Goal: Navigation & Orientation: Find specific page/section

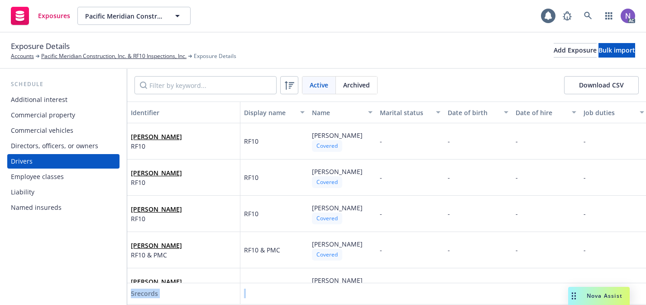
scroll to position [22, 297]
